Goal: Task Accomplishment & Management: Manage account settings

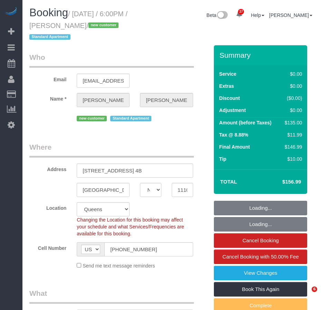
select select "NY"
select select "number:89"
select select "number:90"
select select "number:15"
select select "number:7"
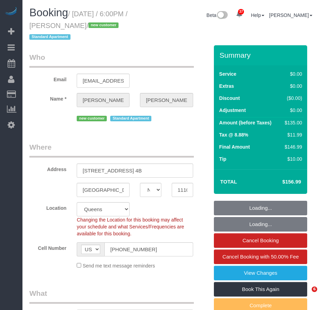
select select "object:1082"
select select "1"
select select "spot1"
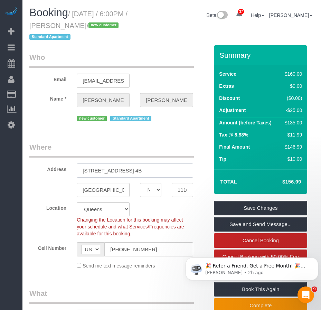
drag, startPoint x: 150, startPoint y: 172, endPoint x: 72, endPoint y: 171, distance: 78.2
click at [72, 171] on div "25-10 38th Avenue, Apt. 4B" at bounding box center [135, 171] width 127 height 14
click at [181, 192] on input "11101" at bounding box center [182, 190] width 21 height 14
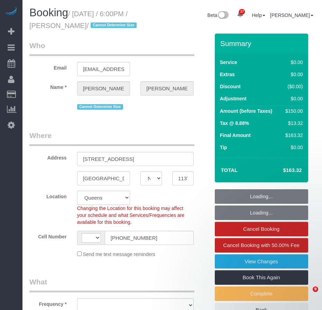
select select "NY"
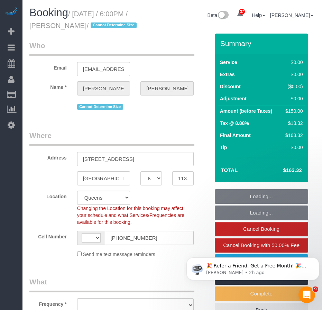
select select "string:[GEOGRAPHIC_DATA]"
select select "object:924"
select select "spot1"
select select "number:66"
select select "number:79"
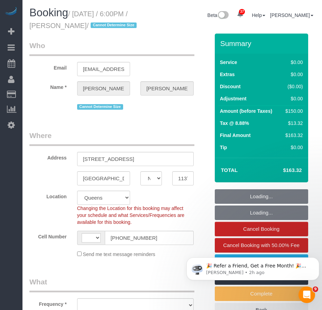
select select "number:15"
select select "number:5"
select select "object:1467"
select select "string:stripe-pm_1SFwnc4VGloSiKo72Qi6jzhE"
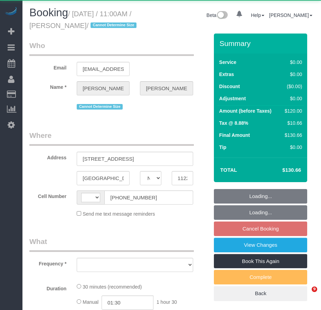
select select "NY"
select select "string:[GEOGRAPHIC_DATA]"
select select "string:stripe-pm_1SFz8h4VGloSiKo71xOb4pCe"
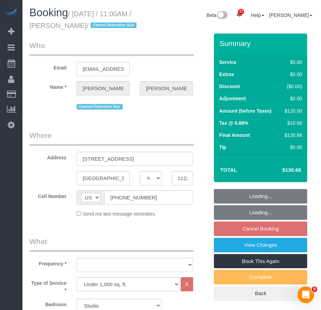
select select "object:1276"
select select "number:58"
select select "number:72"
select select "number:15"
select select "number:5"
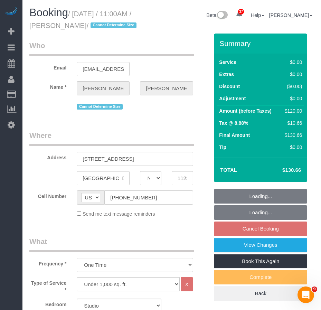
select select "spot4"
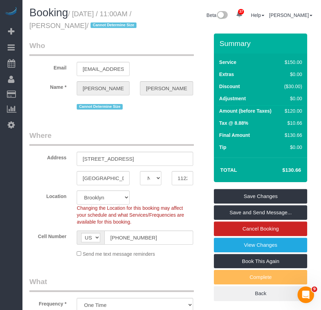
drag, startPoint x: 75, startPoint y: 15, endPoint x: 112, endPoint y: 26, distance: 38.4
click at [112, 26] on small "/ October 11, 2025 / 11:00AM / Bruno Camargo / Cannot Determine Size" at bounding box center [83, 19] width 109 height 19
copy small "October 11, 2025 / 11:00AM / Bruno Camargo"
select select "object:1434"
select select "spot64"
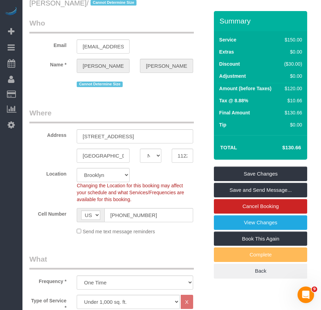
scroll to position [104, 0]
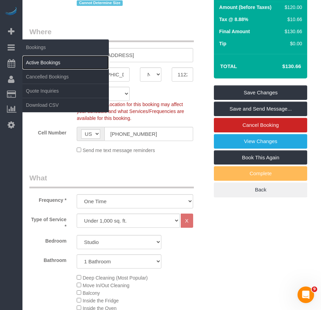
click at [36, 62] on link "Active Bookings" at bounding box center [65, 63] width 86 height 14
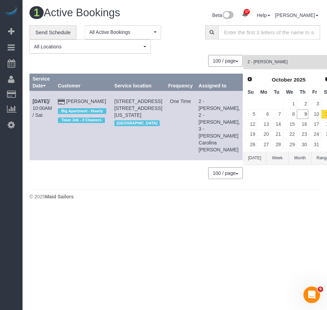
click at [273, 62] on span "2 - [PERSON_NAME]" at bounding box center [286, 62] width 78 height 6
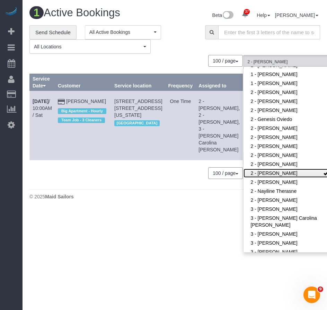
click at [270, 169] on link "2 - [PERSON_NAME]" at bounding box center [288, 173] width 90 height 9
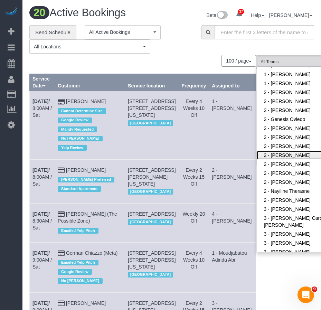
click at [274, 151] on link "2 - [PERSON_NAME]" at bounding box center [302, 155] width 90 height 9
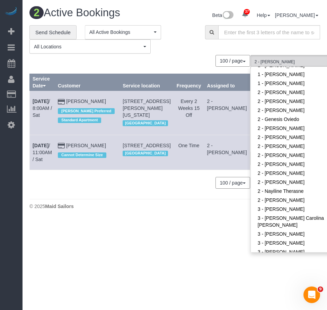
click at [139, 220] on div "2 Active Bookings Beta 37 Your Notifications You have 0 alerts × You have 1 to …" at bounding box center [174, 110] width 304 height 220
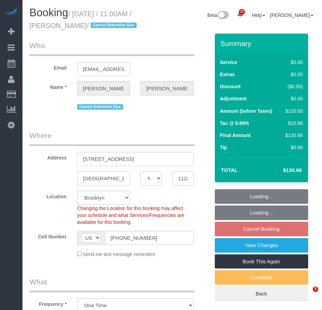
select select "NY"
select select "object:966"
select select "string:stripe-pm_1SFz8h4VGloSiKo71xOb4pCe"
select select "number:58"
select select "number:72"
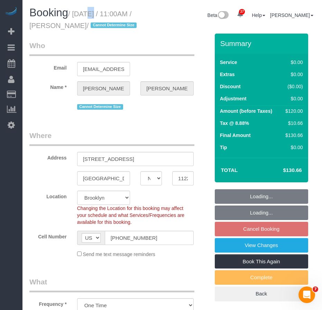
select select "number:15"
select select "number:5"
select select "spot4"
drag, startPoint x: 0, startPoint y: 0, endPoint x: 111, endPoint y: 25, distance: 113.4
click at [111, 25] on small "/ [DATE] / 11:00AM / [PERSON_NAME] / Cannot Determine Size" at bounding box center [83, 19] width 109 height 19
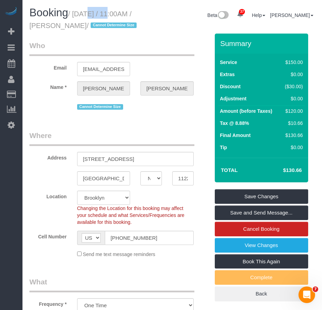
copy small "[DATE] / 11:00AM / [PERSON_NAME]"
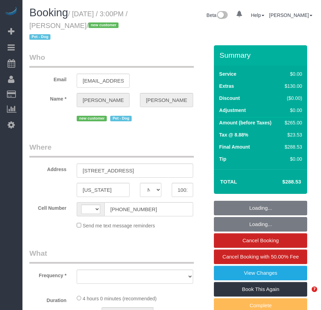
select select "NY"
select select "string:stripe-pm_1SFHfl4VGloSiKo7zwYwSflI"
select select "number:59"
select select "number:73"
select select "number:13"
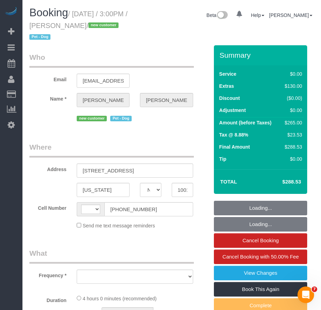
select select "number:5"
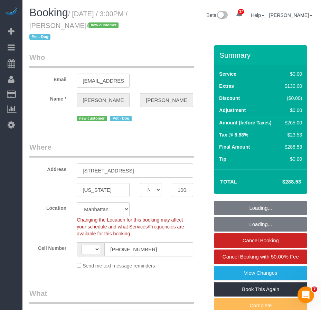
select select "string:[GEOGRAPHIC_DATA]"
select select "object:970"
select select "1"
select select "spot1"
select select "object:1082"
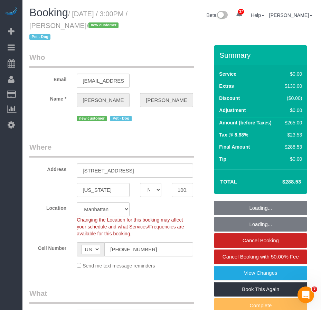
select select "1"
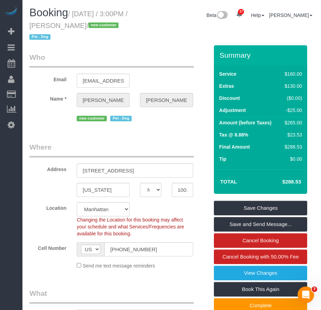
drag, startPoint x: 76, startPoint y: 15, endPoint x: 102, endPoint y: 24, distance: 27.7
click at [102, 24] on small "/ October 09, 2025 / 3:00PM / Bridget Oliver / new customer Pet - Dog" at bounding box center [78, 25] width 98 height 31
copy small "October 09, 2025 / 3:00PM / Bridget Oliver"
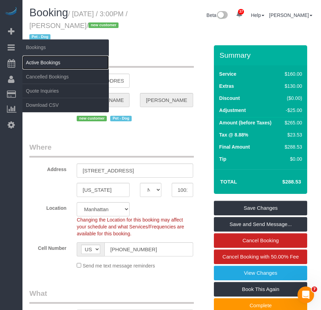
click at [40, 61] on link "Active Bookings" at bounding box center [65, 63] width 86 height 14
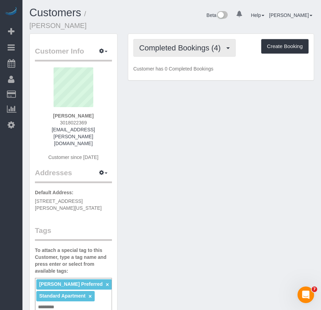
click at [160, 48] on span "Completed Bookings (4)" at bounding box center [181, 48] width 85 height 9
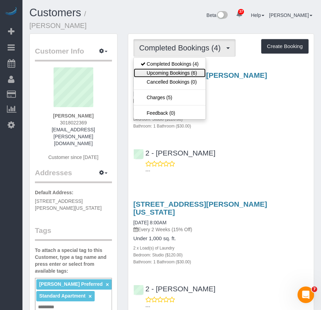
click at [162, 73] on link "Upcoming Bookings (6)" at bounding box center [170, 72] width 72 height 9
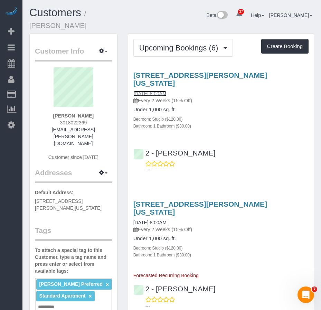
click at [150, 95] on link "10/11/2025 8:00AM" at bounding box center [150, 94] width 33 height 6
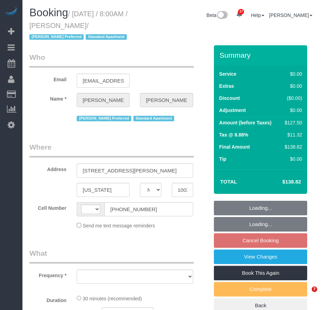
select select "NY"
select select "string:stripe-pm_1RzMjD4VGloSiKo7AQhaJz1S"
select select "object:675"
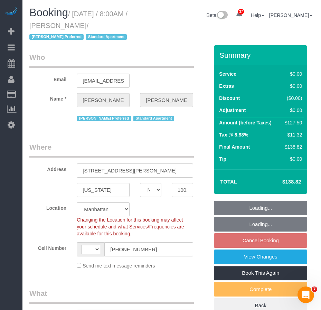
select select "number:89"
select select "number:90"
select select "number:15"
select select "number:6"
select select "string:[GEOGRAPHIC_DATA]"
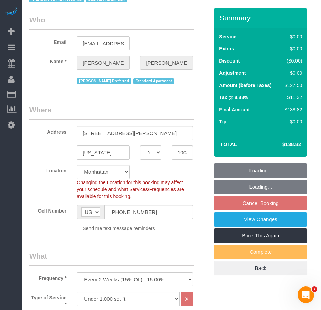
select select "spot1"
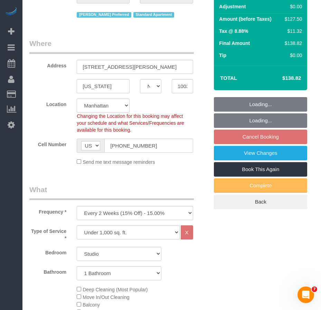
select select "object:1078"
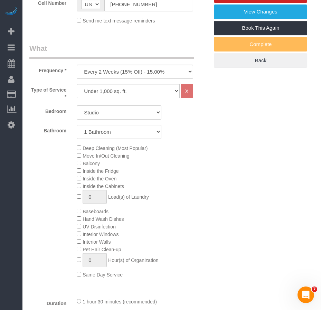
scroll to position [208, 0]
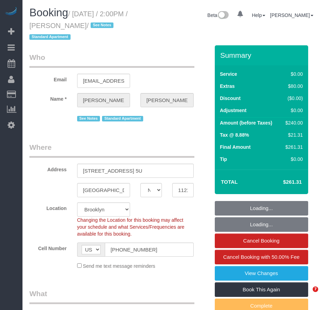
select select "NY"
select select "string:stripe-pm_1Rv6aJ4VGloSiKo7WRraLehv"
select select "1"
select select "number:57"
select select "number:77"
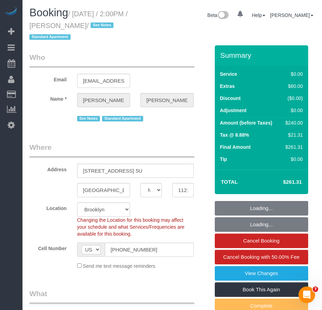
select select "number:15"
select select "number:6"
select select "spot1"
select select "1"
select select "object:1476"
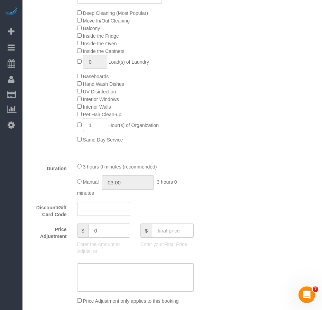
scroll to position [484, 0]
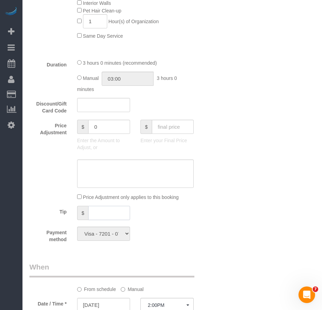
click at [96, 212] on input "text" at bounding box center [109, 213] width 42 height 14
type input "50"
click at [235, 217] on div "Who Email dfdriscoll92@gmail.com Name * Daniel Driscoll See Notes Standard Apar…" at bounding box center [172, 172] width 286 height 1222
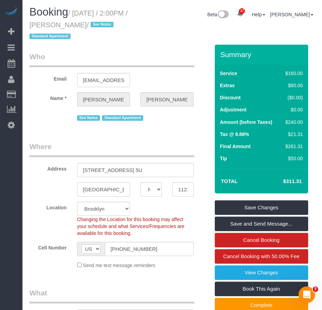
scroll to position [0, 0]
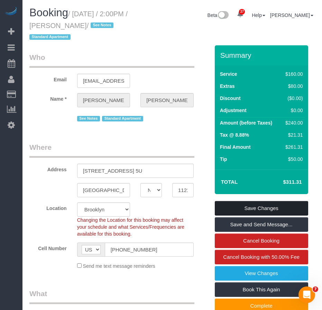
click at [260, 207] on link "Save Changes" at bounding box center [261, 208] width 93 height 15
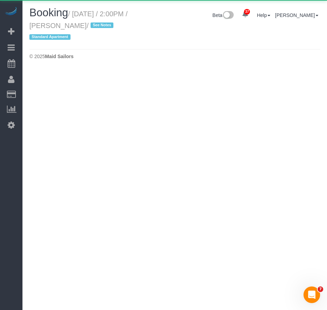
select select "NY"
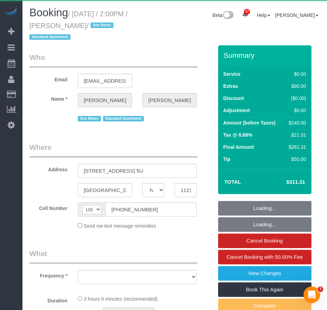
select select "object:3044"
select select "string:stripe-pm_1Rv6aJ4VGloSiKo7WRraLehv"
select select "1"
select select "number:57"
select select "number:77"
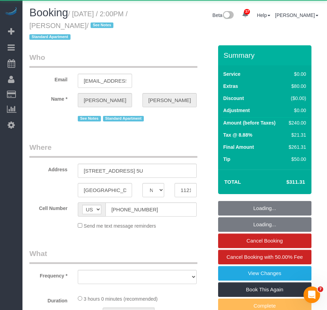
select select "number:15"
select select "number:6"
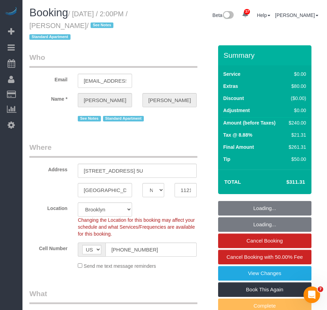
select select "spot39"
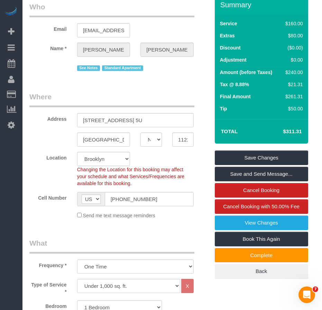
scroll to position [35, 0]
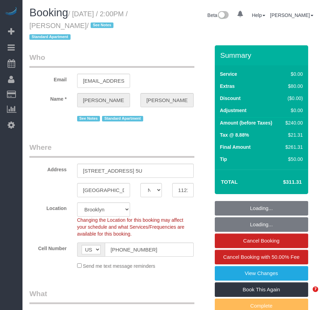
select select "NY"
select select "object:825"
select select "string:stripe-pm_1Rv6aJ4VGloSiKo7WRraLehv"
select select "number:57"
select select "number:77"
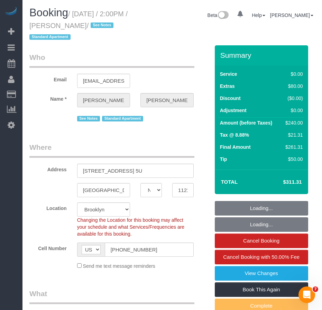
select select "number:15"
select select "number:6"
select select "object:974"
select select "spot1"
select select "1"
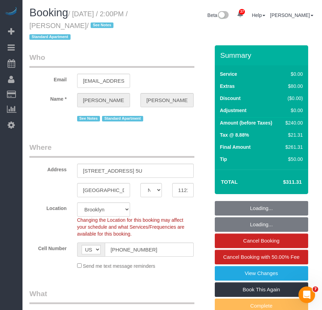
select select "1"
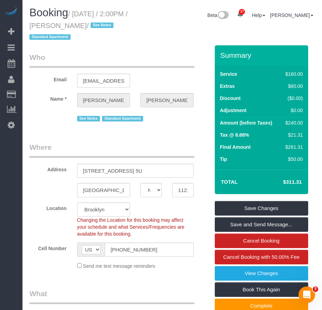
drag, startPoint x: 76, startPoint y: 13, endPoint x: 103, endPoint y: 22, distance: 29.2
click at [103, 22] on small "/ [DATE] / 2:00PM / [PERSON_NAME] / See Notes Standard Apartment" at bounding box center [78, 25] width 98 height 31
copy small "[DATE] / 2:00PM / [PERSON_NAME]"
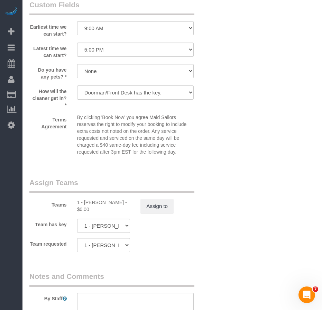
scroll to position [934, 0]
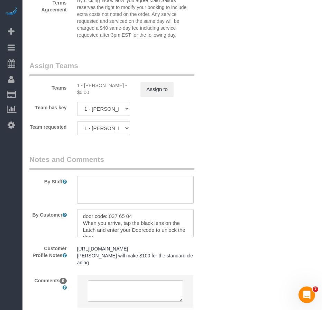
drag, startPoint x: 84, startPoint y: 86, endPoint x: 126, endPoint y: 81, distance: 42.5
click at [126, 81] on div "Teams 1 - Jhonaysy Materano - $0.00 Assign to" at bounding box center [119, 79] width 191 height 36
copy div "Jhonaysy Materano"
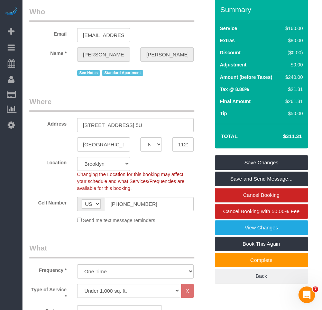
scroll to position [0, 0]
